Goal: Information Seeking & Learning: Learn about a topic

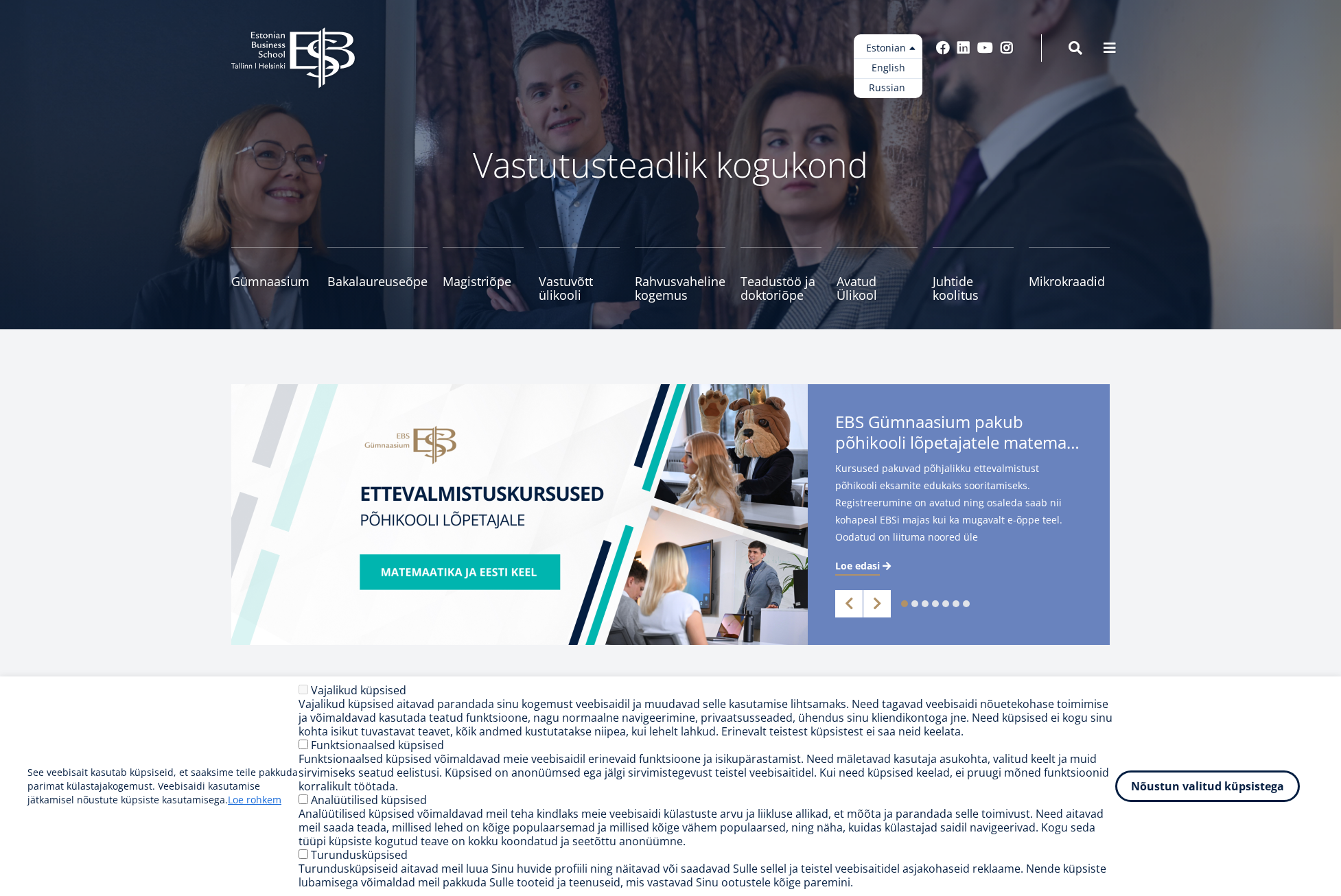
click at [898, 52] on ul "Estonian English Russian" at bounding box center [888, 66] width 69 height 63
click at [900, 74] on link "English" at bounding box center [888, 67] width 69 height 20
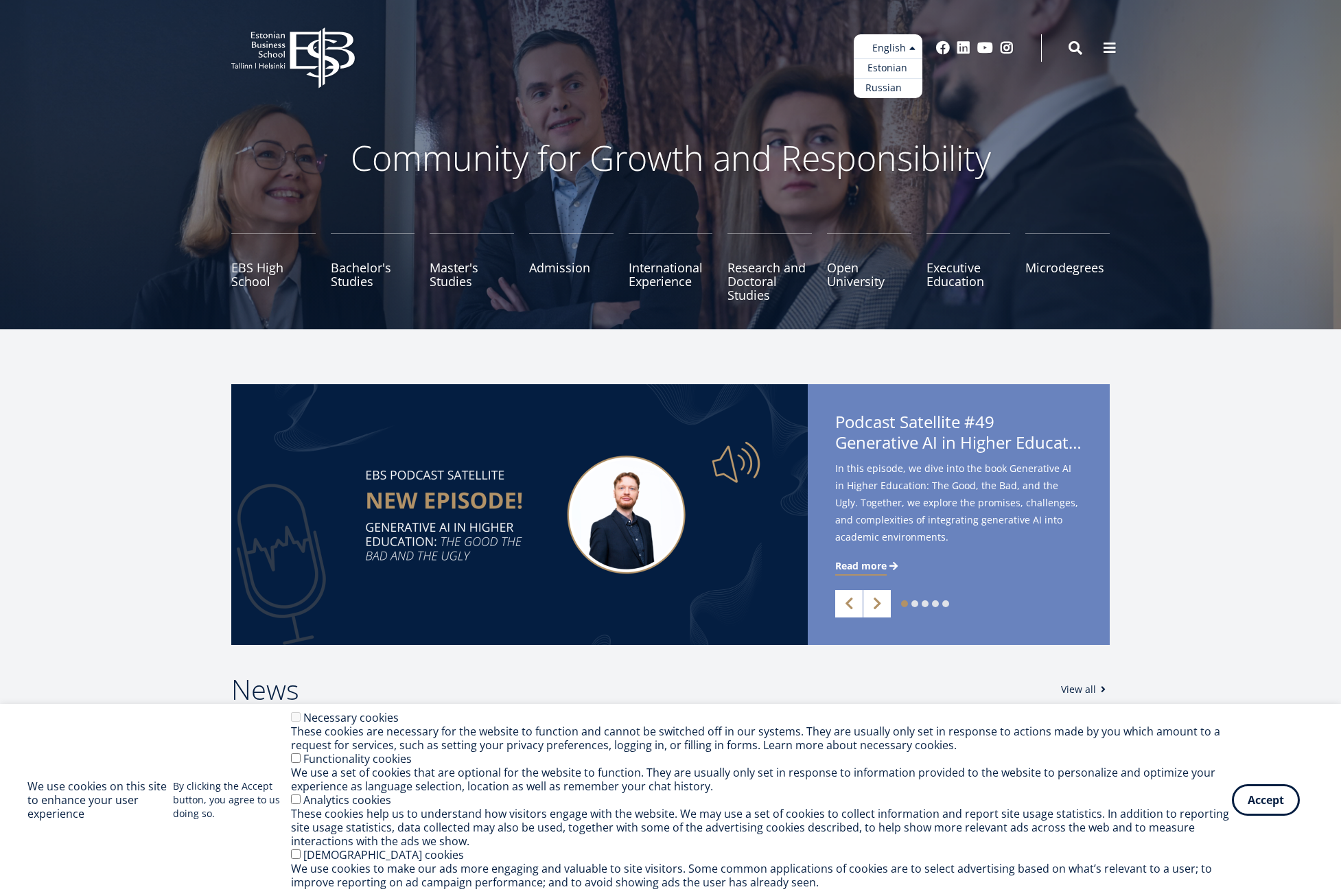
click at [896, 89] on link "Russian" at bounding box center [888, 88] width 69 height 20
click at [695, 103] on div "Community for Growth and Responsibility [GEOGRAPHIC_DATA] Bachelor's Studies Ma…" at bounding box center [670, 164] width 1341 height 330
click at [394, 257] on link "Bachelor's Studies" at bounding box center [373, 268] width 85 height 69
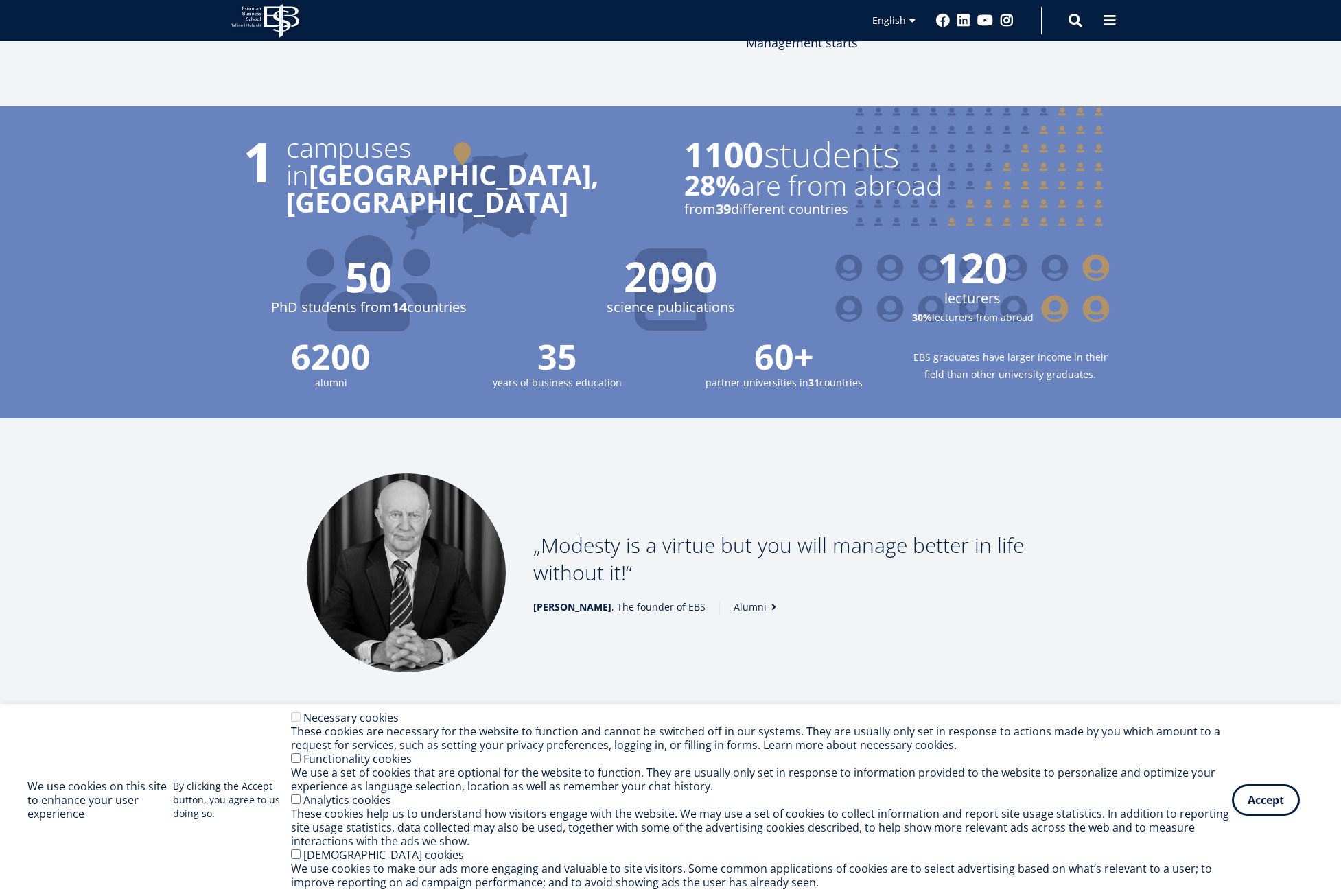
scroll to position [1642, 0]
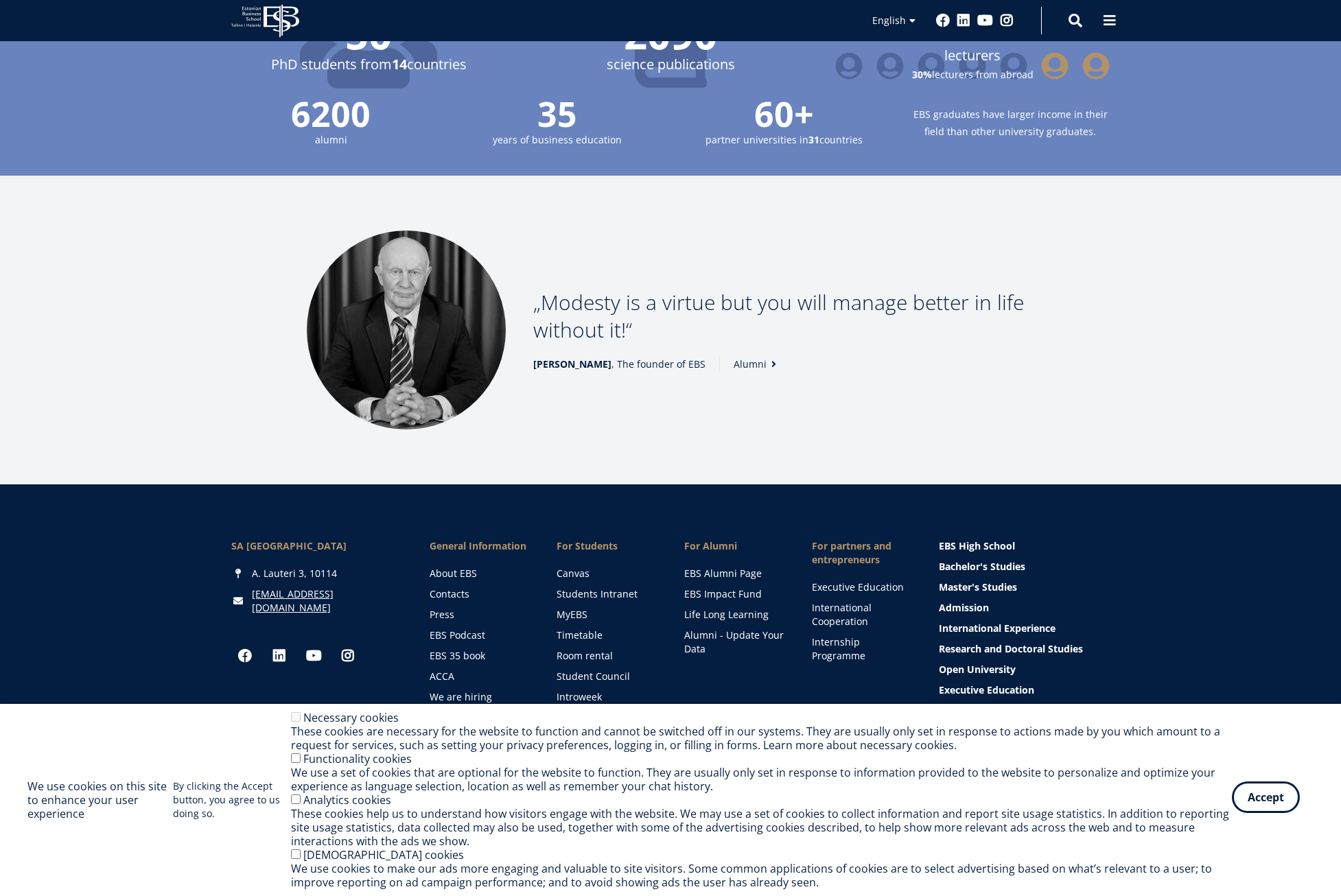
click at [1286, 796] on button "Accept" at bounding box center [1266, 797] width 68 height 31
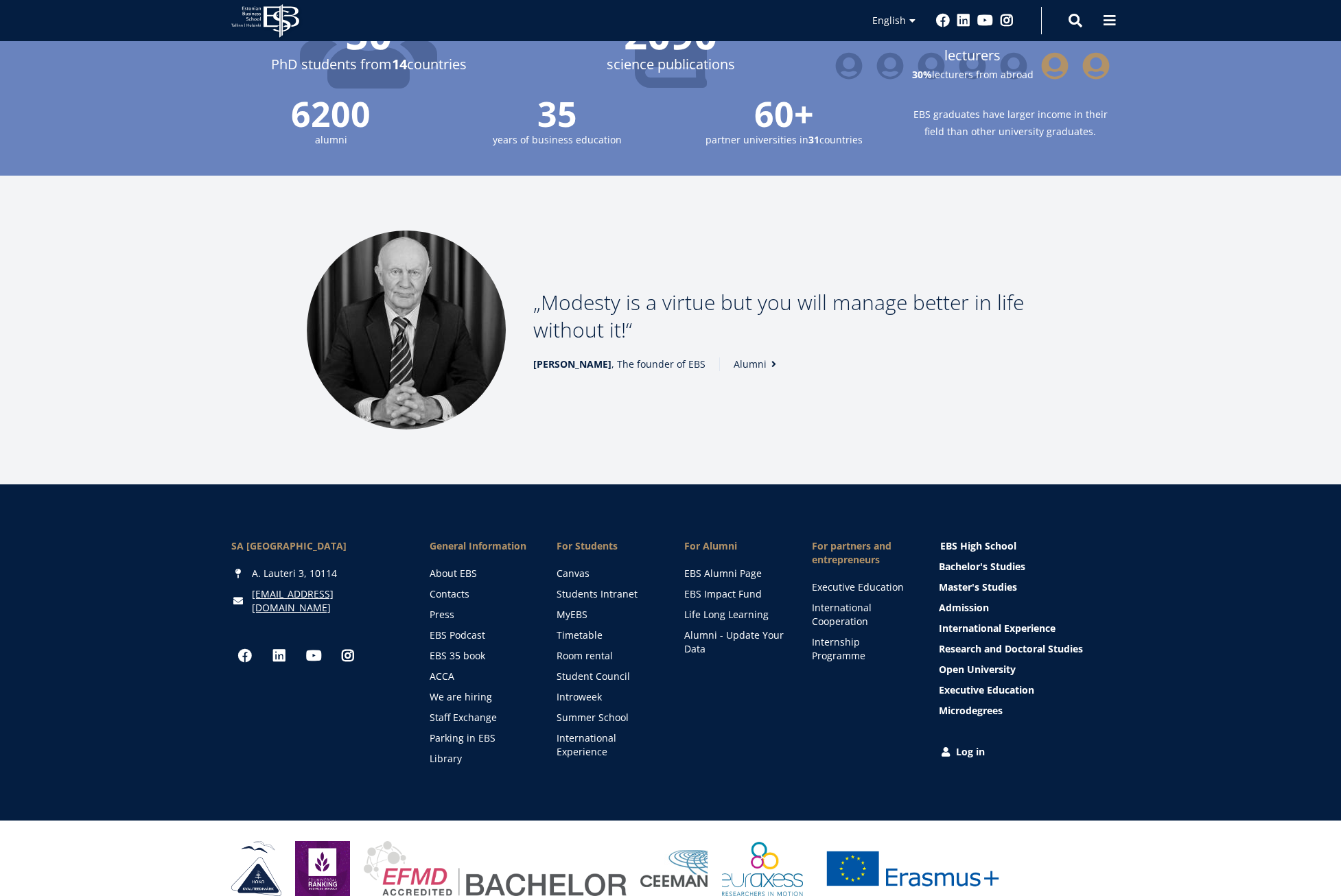
click at [1010, 540] on link "EBS High School" at bounding box center [1025, 547] width 171 height 14
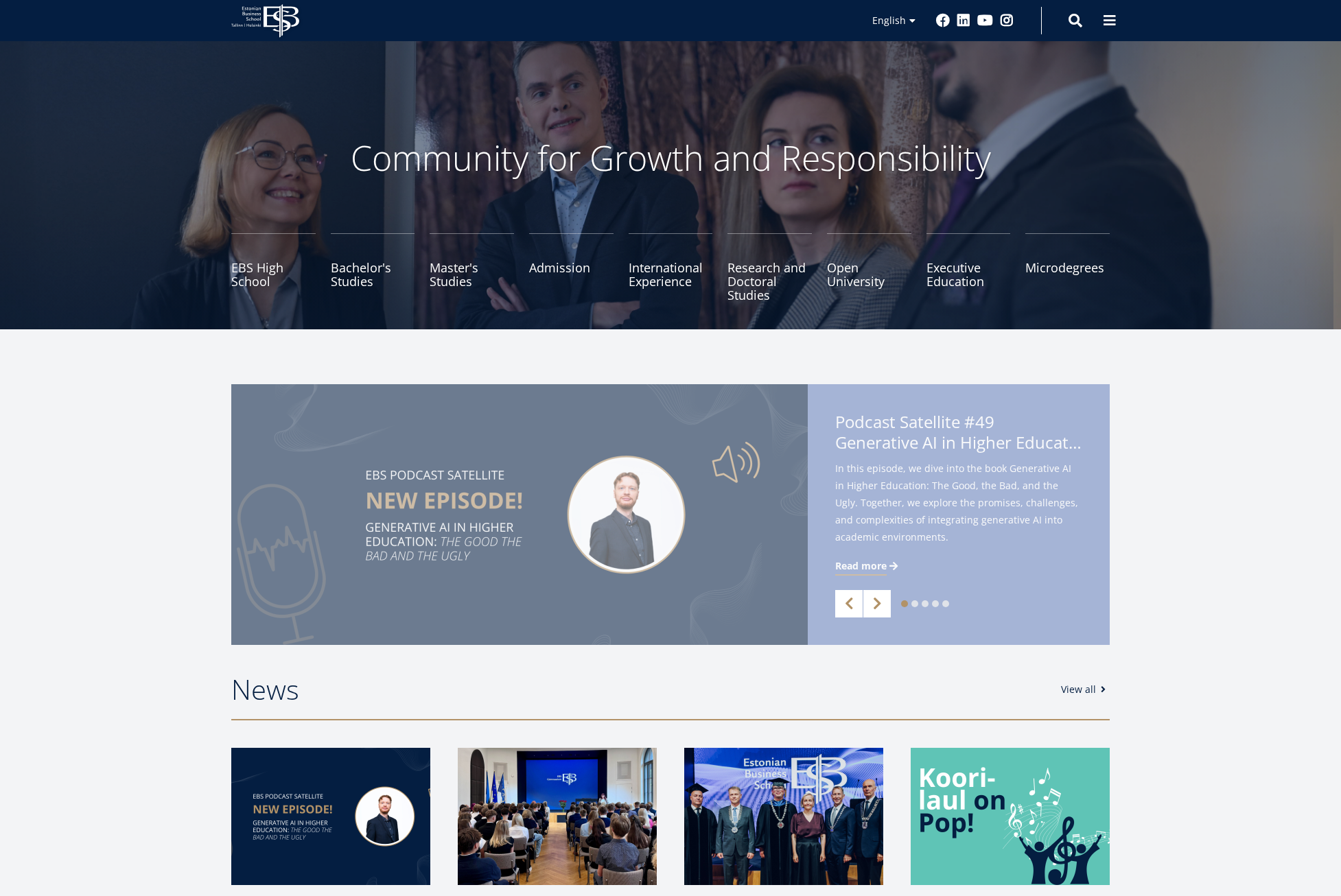
scroll to position [1642, 0]
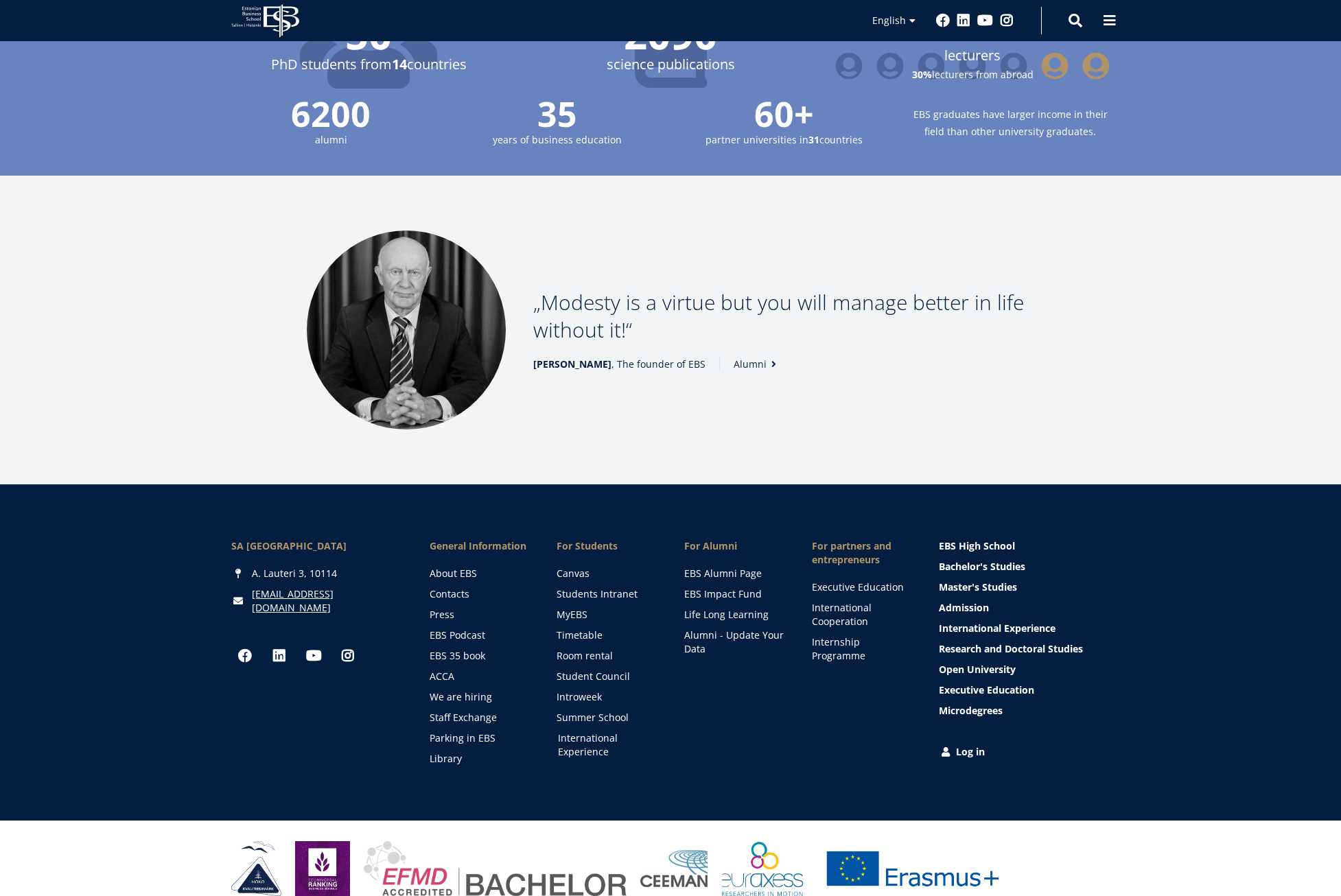
click at [608, 732] on link "International Experience" at bounding box center [608, 745] width 100 height 27
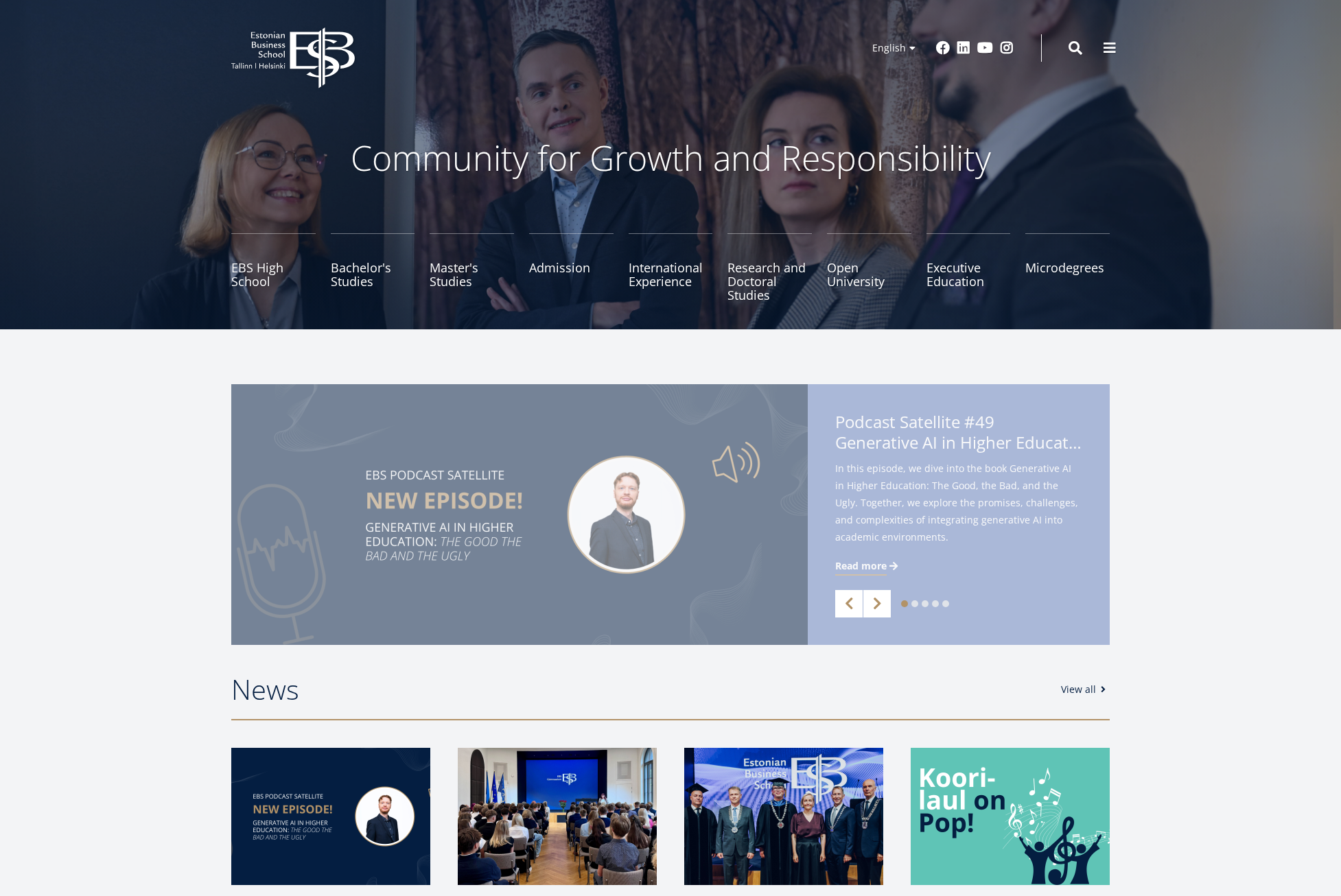
scroll to position [1642, 0]
